Goal: Browse casually: Explore the website without a specific task or goal

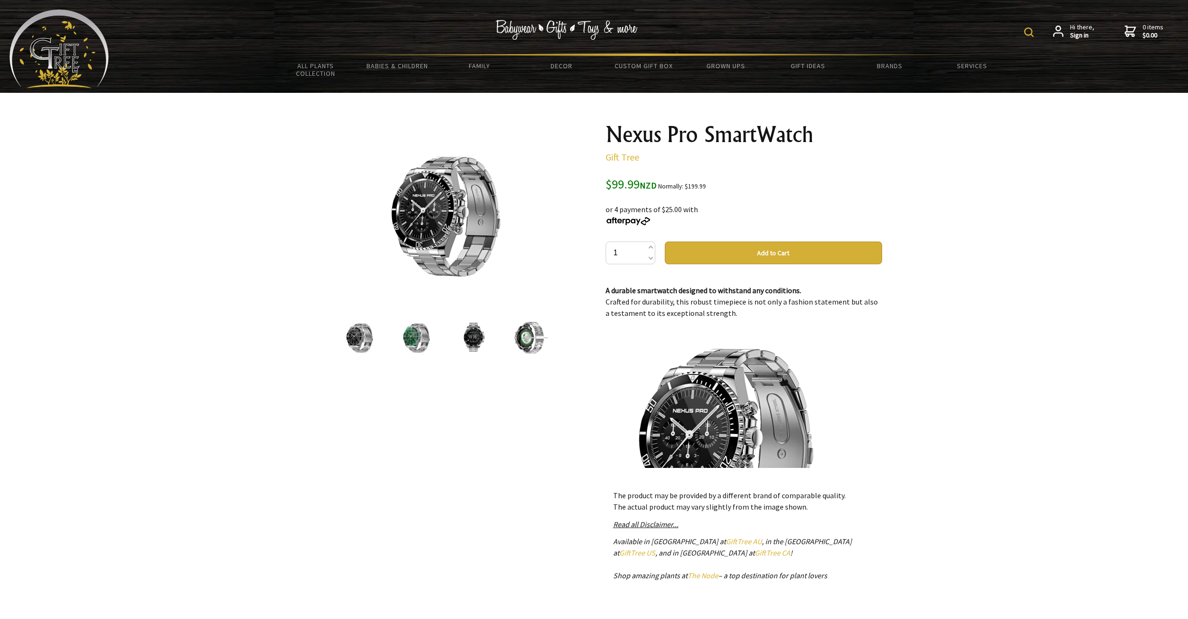
click at [425, 344] on img at bounding box center [416, 338] width 36 height 36
click at [356, 339] on img at bounding box center [359, 338] width 36 height 36
click at [418, 339] on img at bounding box center [416, 338] width 36 height 36
click at [478, 342] on img at bounding box center [473, 338] width 36 height 36
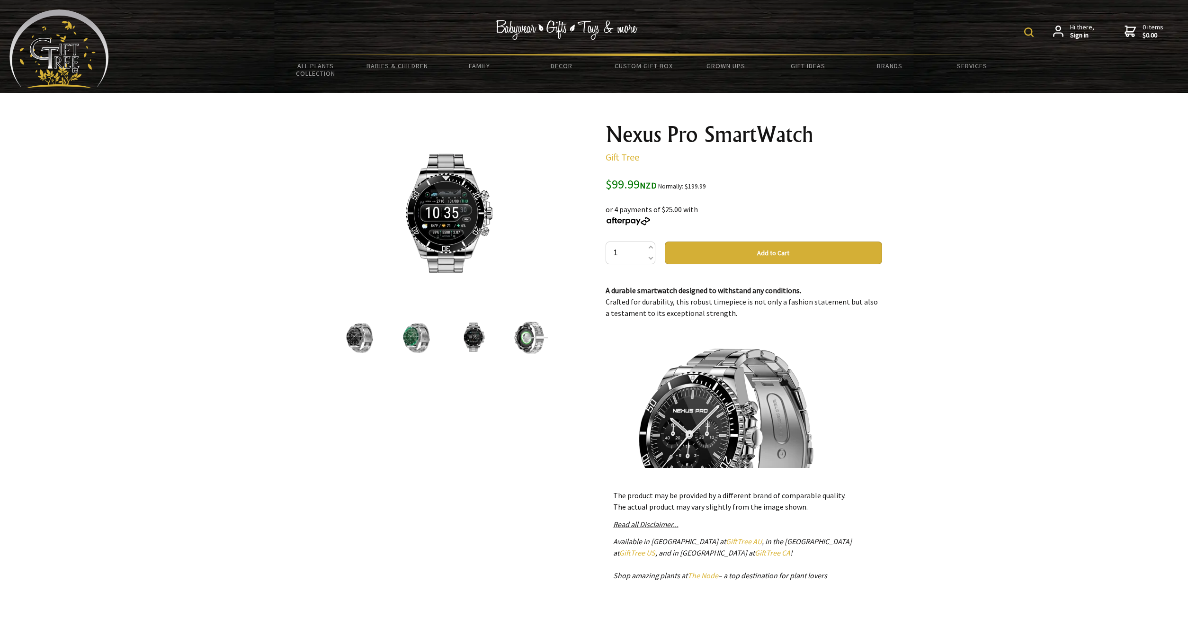
click at [524, 343] on img at bounding box center [530, 338] width 36 height 36
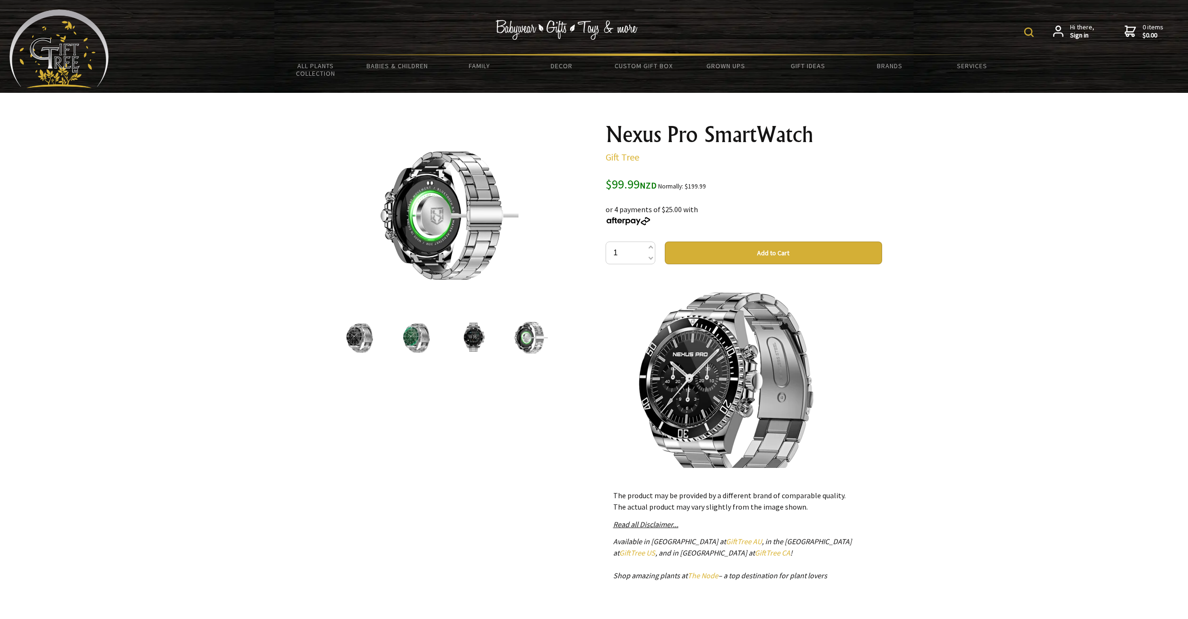
scroll to position [57, 0]
click at [409, 340] on img at bounding box center [416, 338] width 36 height 36
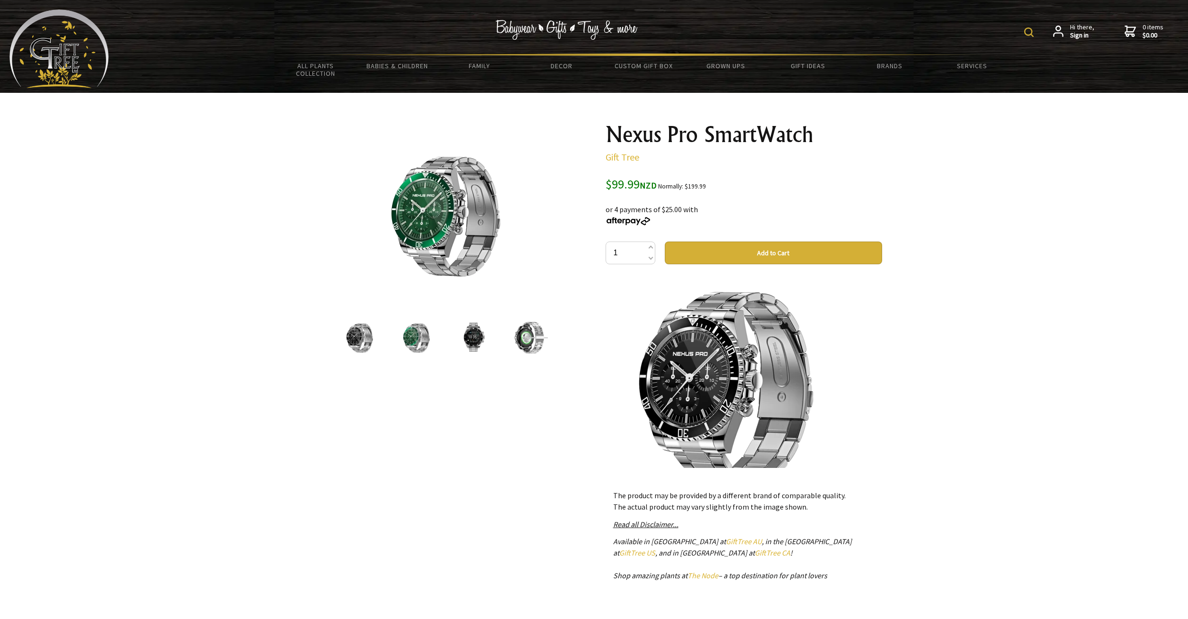
click at [475, 339] on img at bounding box center [473, 338] width 36 height 36
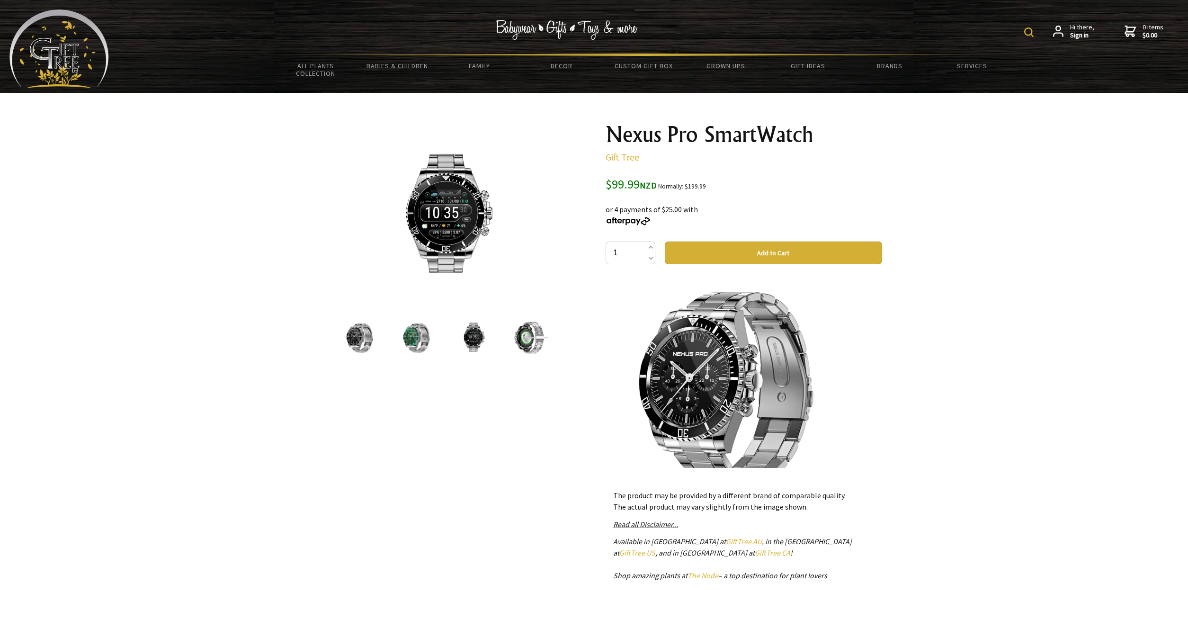
click at [474, 344] on img at bounding box center [473, 338] width 36 height 36
click at [412, 346] on img at bounding box center [416, 338] width 36 height 36
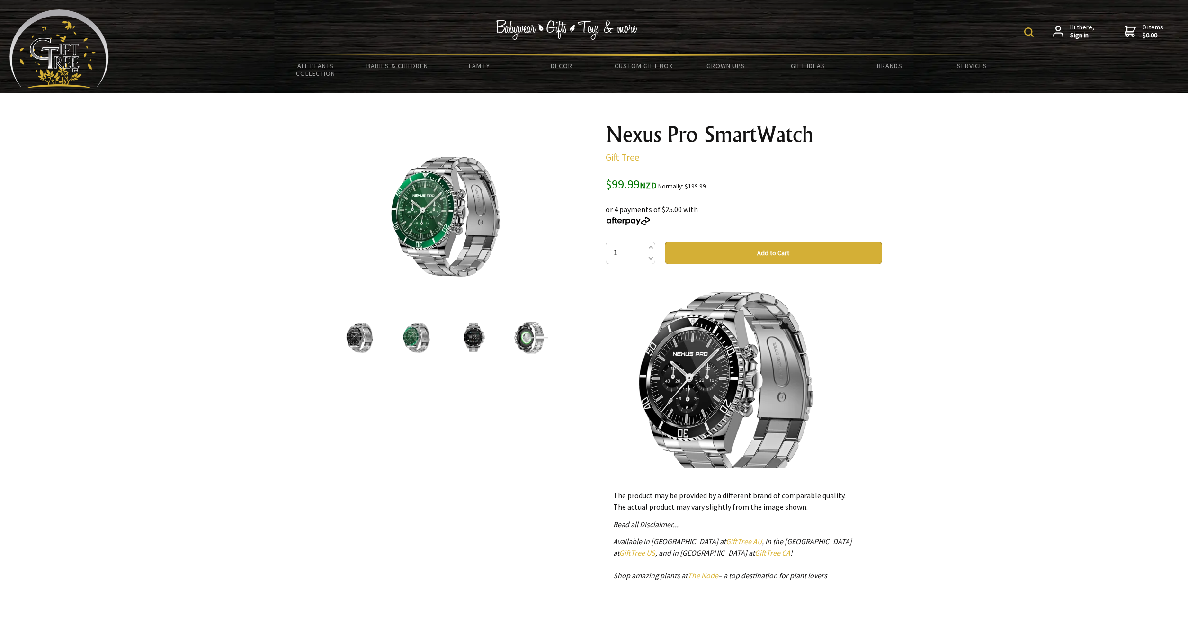
click at [360, 342] on img at bounding box center [359, 338] width 36 height 36
click at [536, 346] on img at bounding box center [530, 338] width 36 height 36
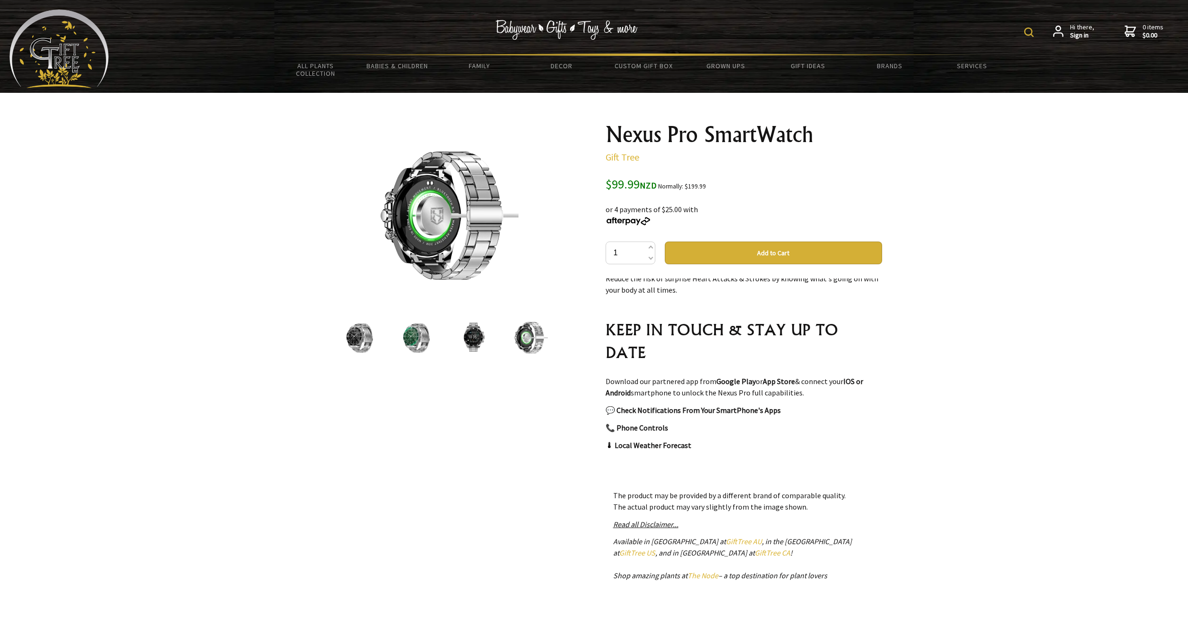
scroll to position [568, 0]
